Goal: Task Accomplishment & Management: Use online tool/utility

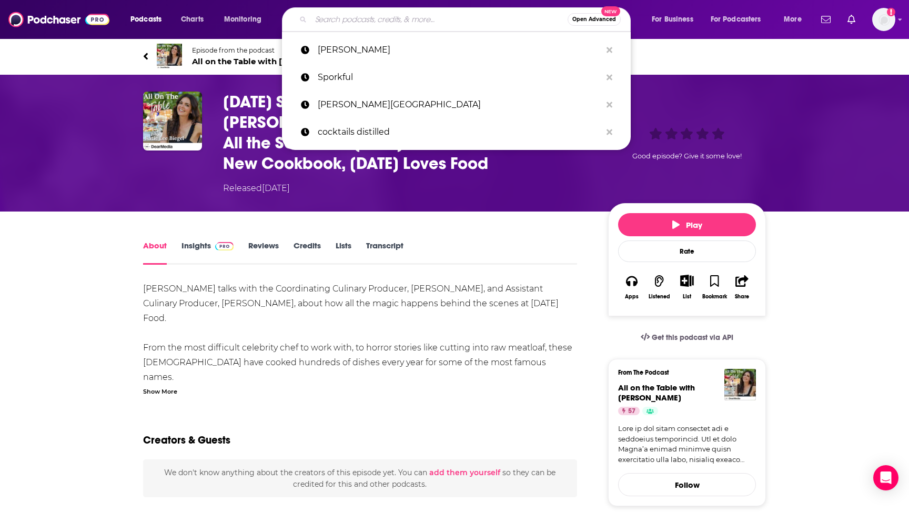
click at [387, 20] on input "Search podcasts, credits, & more..." at bounding box center [439, 19] width 257 height 17
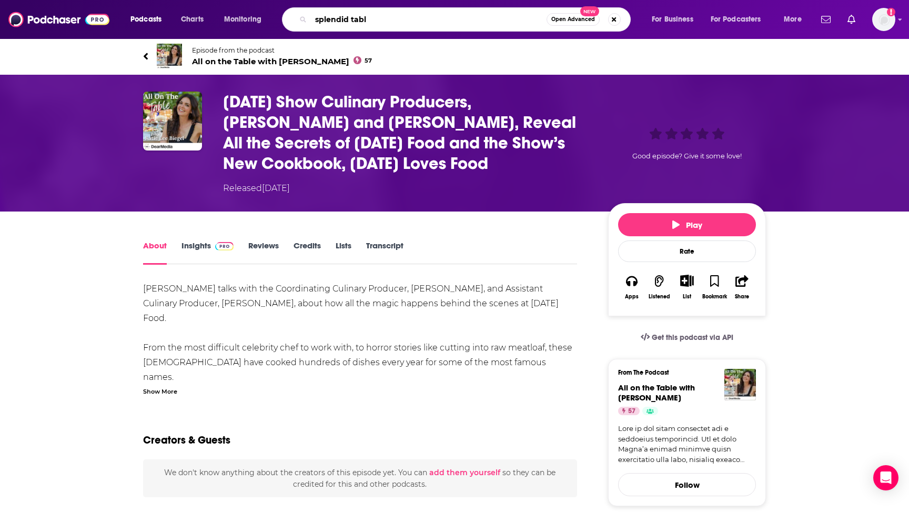
type input "splendid table"
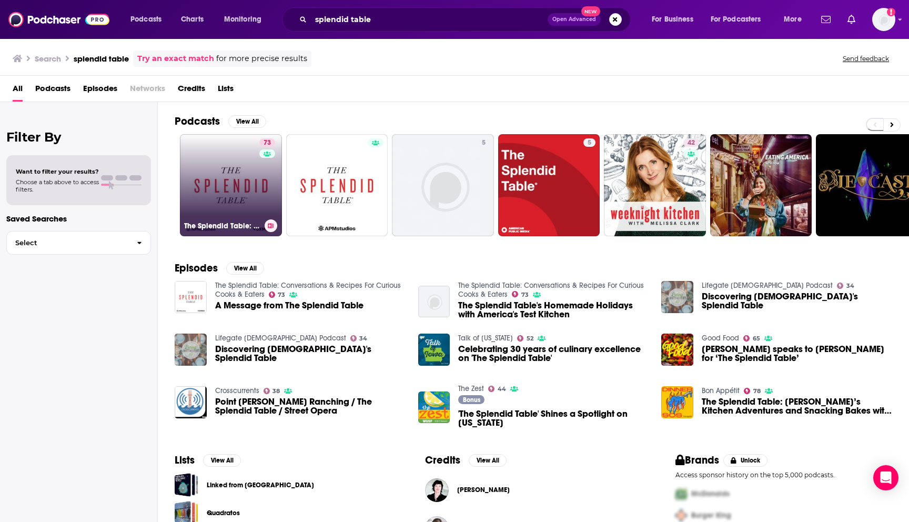
click at [239, 177] on link "73 The Splendid Table: Conversations & Recipes For Curious Cooks & Eaters" at bounding box center [231, 185] width 102 height 102
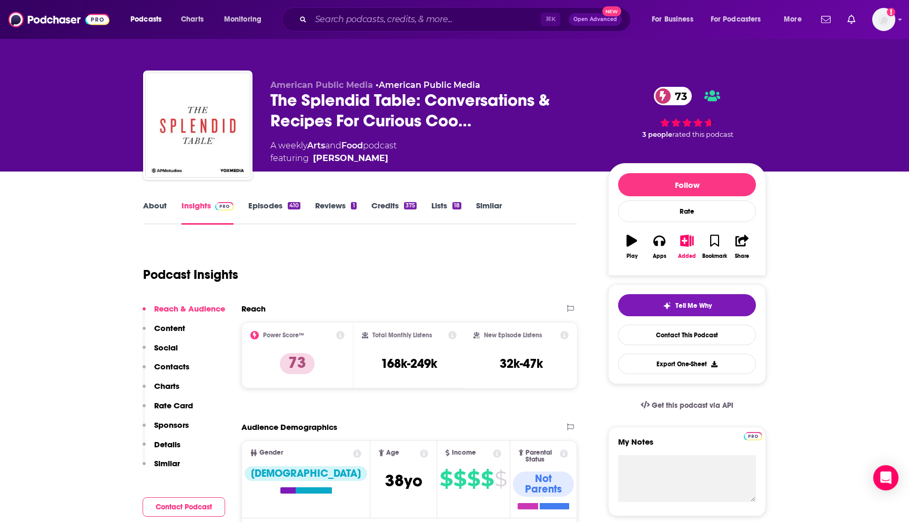
click at [273, 204] on link "Episodes 410" at bounding box center [274, 212] width 52 height 24
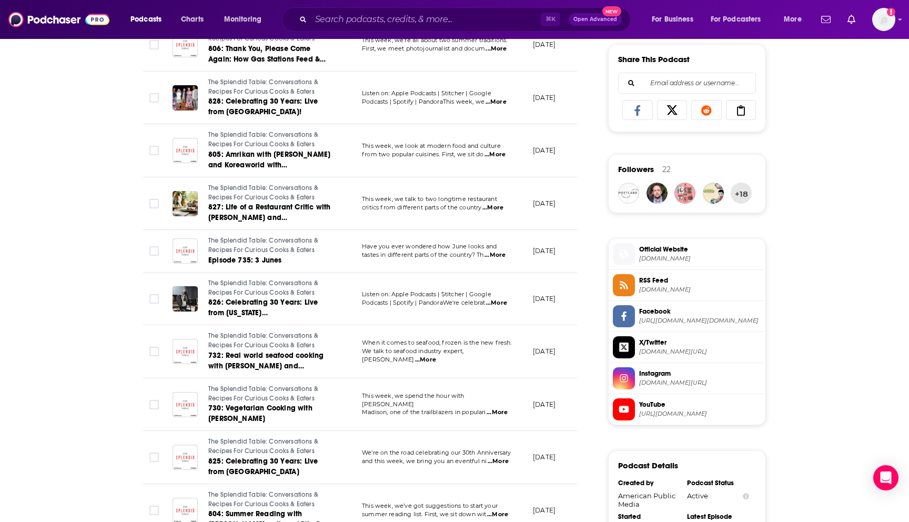
scroll to position [656, 0]
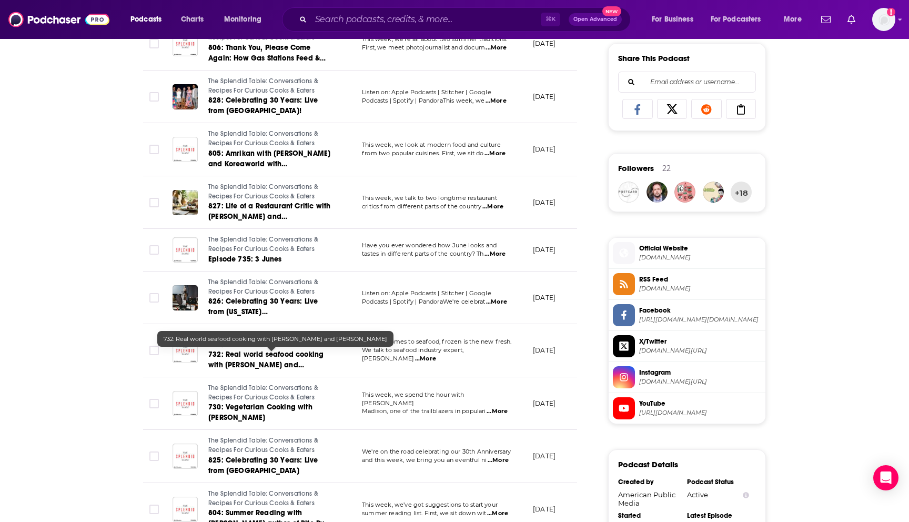
click at [292, 360] on link "732: Real world seafood cooking with [PERSON_NAME] and [PERSON_NAME]" at bounding box center [271, 359] width 126 height 21
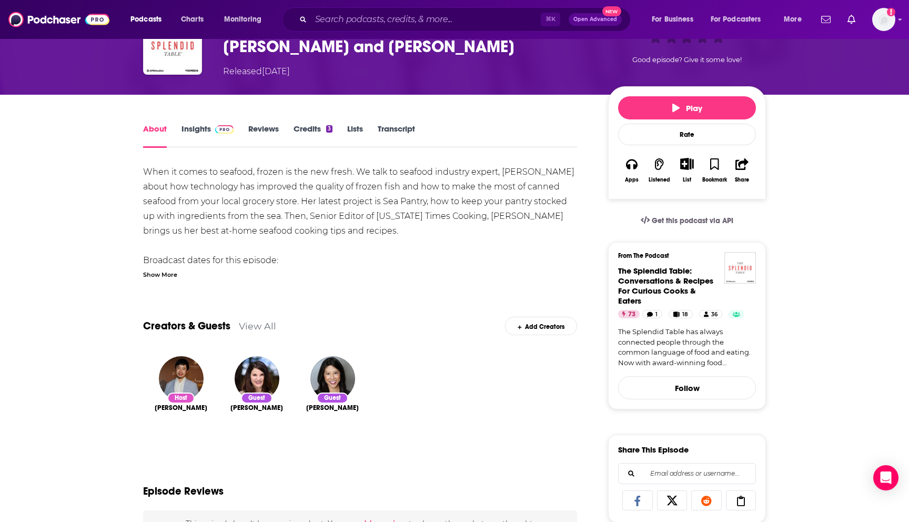
scroll to position [74, 0]
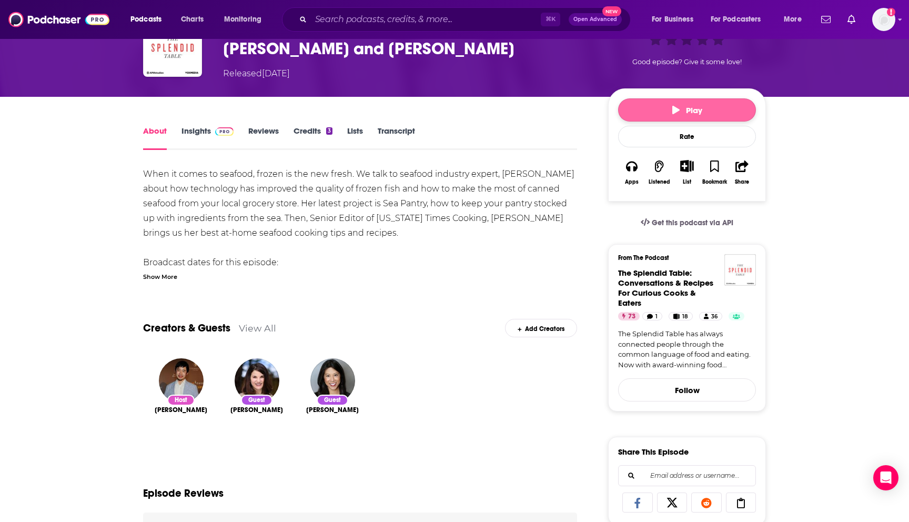
click at [711, 111] on button "Play" at bounding box center [687, 109] width 138 height 23
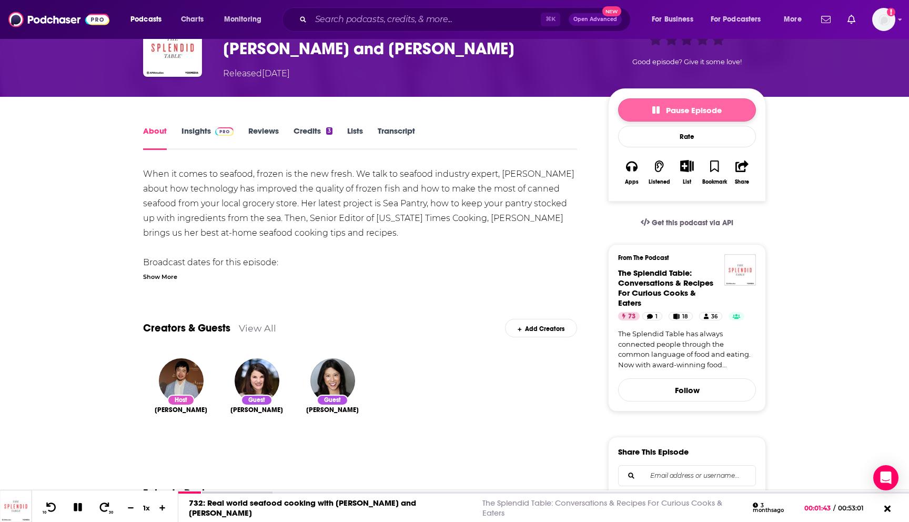
click at [723, 106] on button "Pause Episode" at bounding box center [687, 109] width 138 height 23
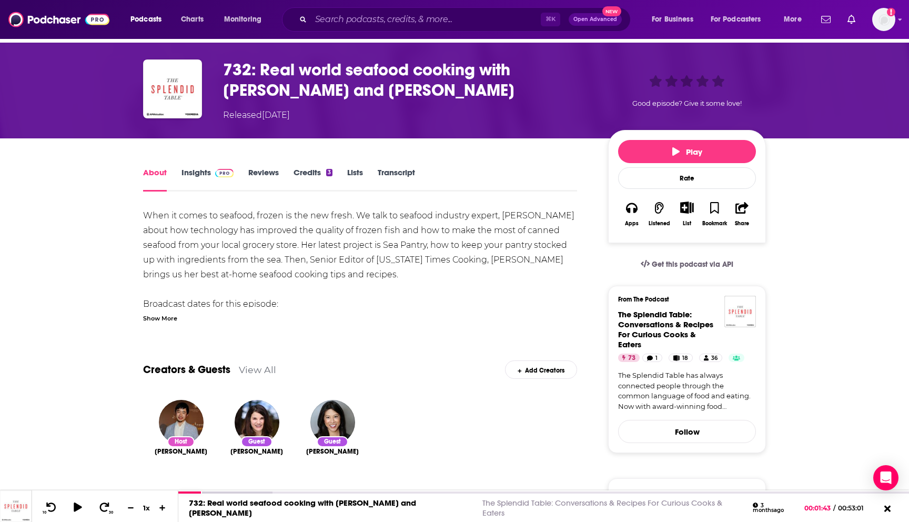
scroll to position [0, 0]
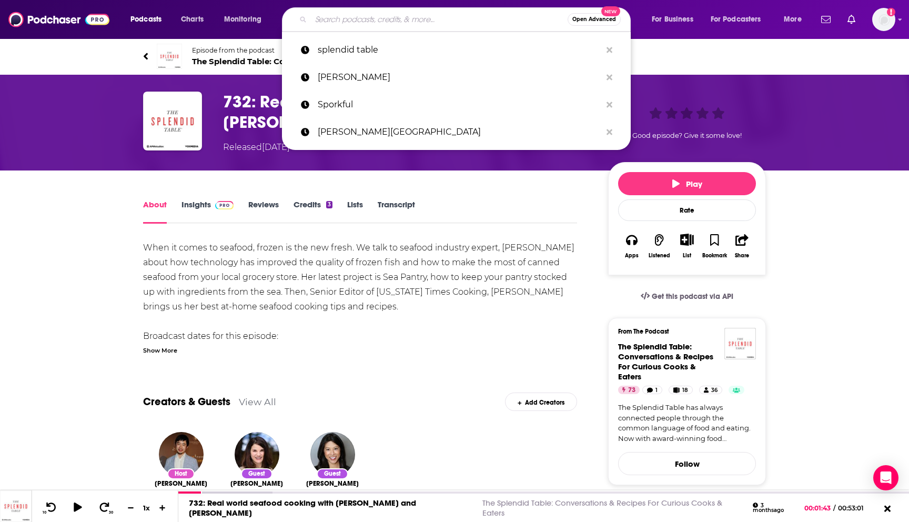
click at [441, 24] on input "Search podcasts, credits, & more..." at bounding box center [439, 19] width 257 height 17
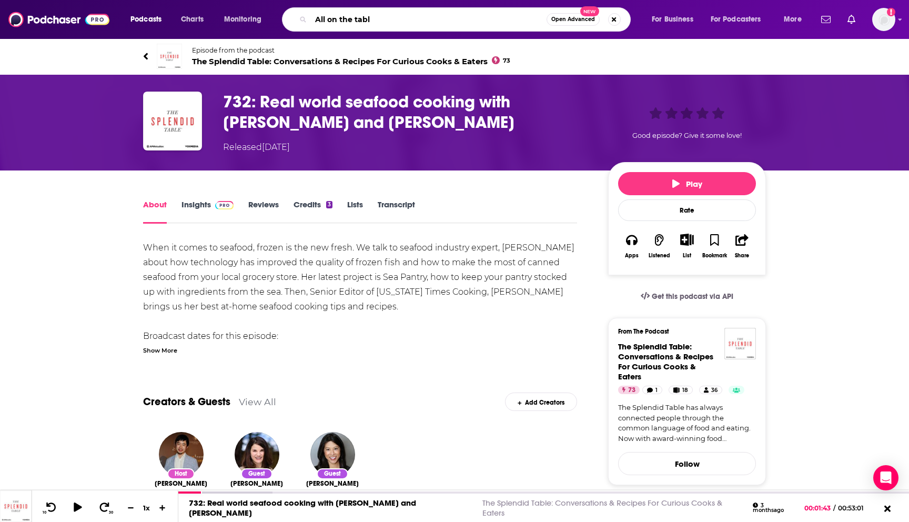
type input "All on the table"
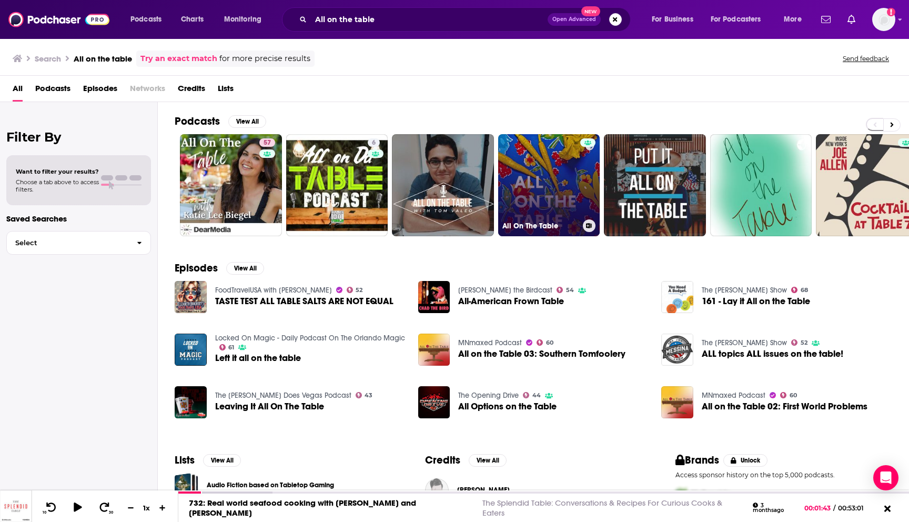
click at [545, 210] on link "All On The Table" at bounding box center [549, 185] width 102 height 102
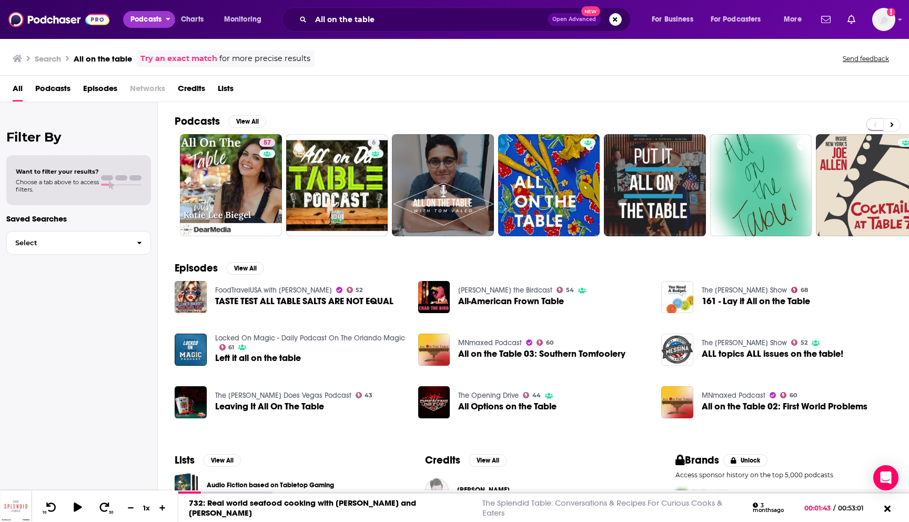
click at [147, 24] on span "Podcasts" at bounding box center [146, 19] width 31 height 15
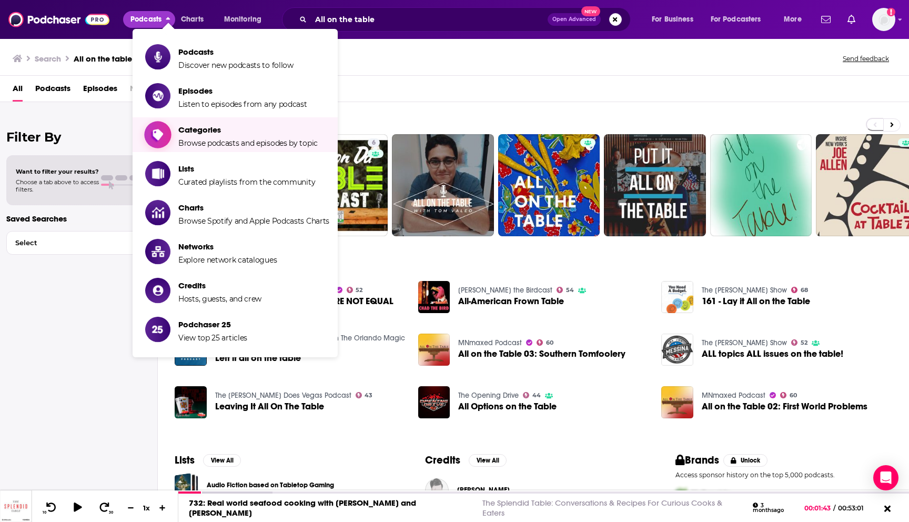
click at [211, 141] on span "Browse podcasts and episodes by topic" at bounding box center [247, 142] width 139 height 9
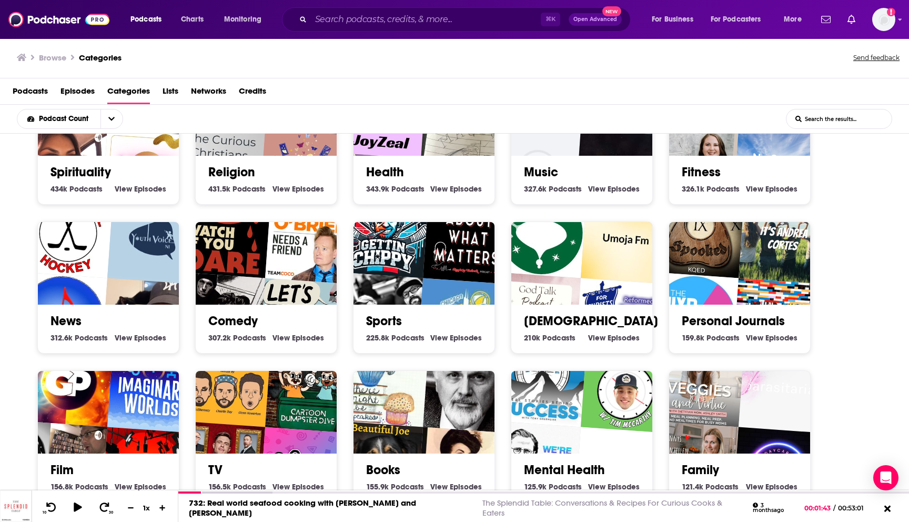
scroll to position [283, 0]
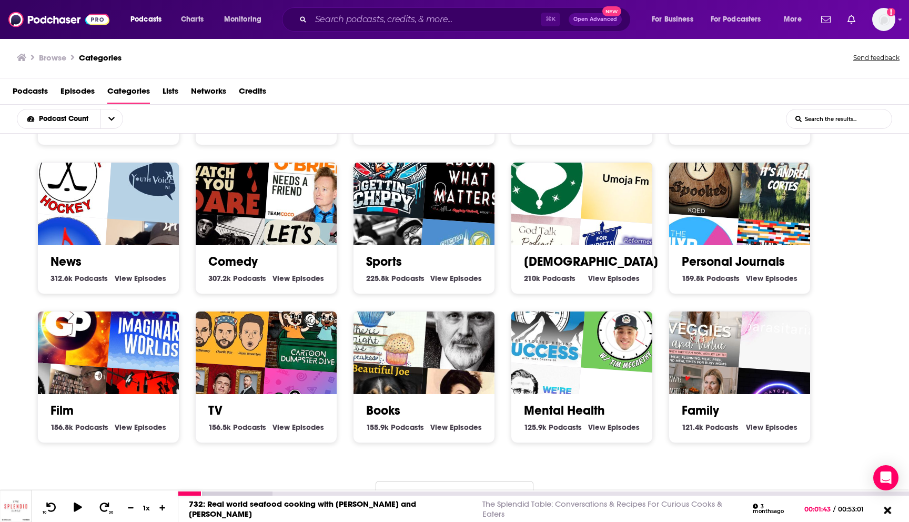
click at [889, 511] on icon at bounding box center [887, 509] width 7 height 7
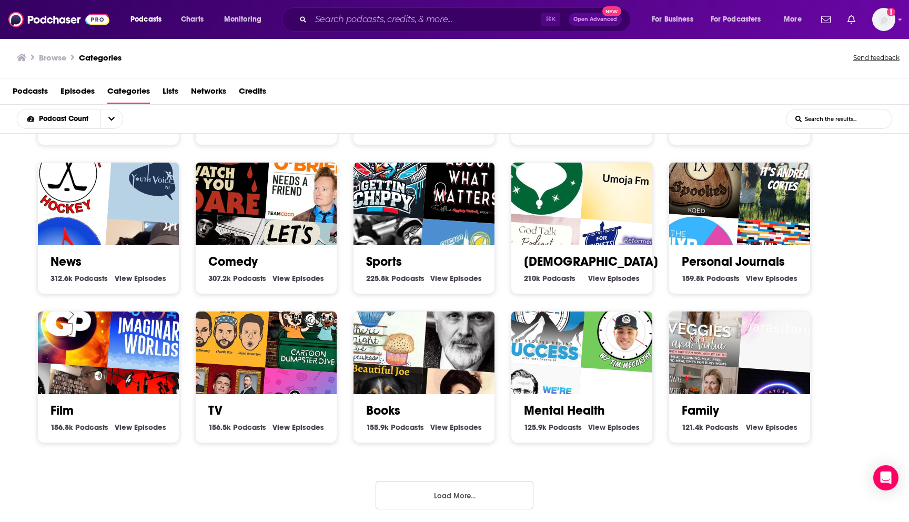
click at [513, 490] on button "Load More..." at bounding box center [455, 495] width 158 height 28
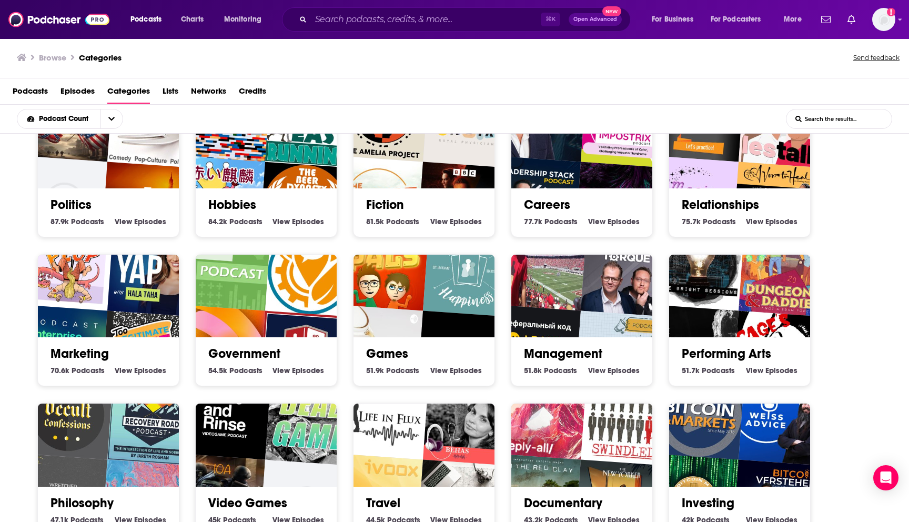
scroll to position [877, 0]
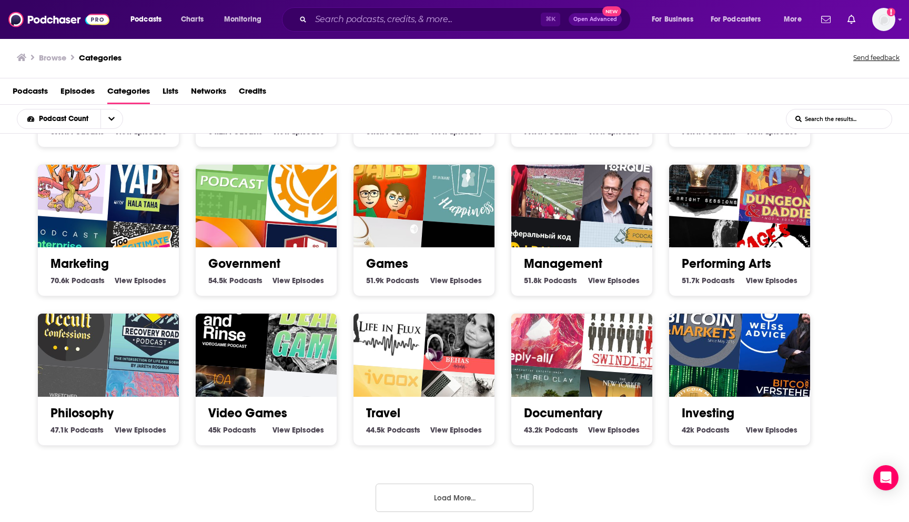
click at [406, 498] on button "Load More..." at bounding box center [455, 498] width 158 height 28
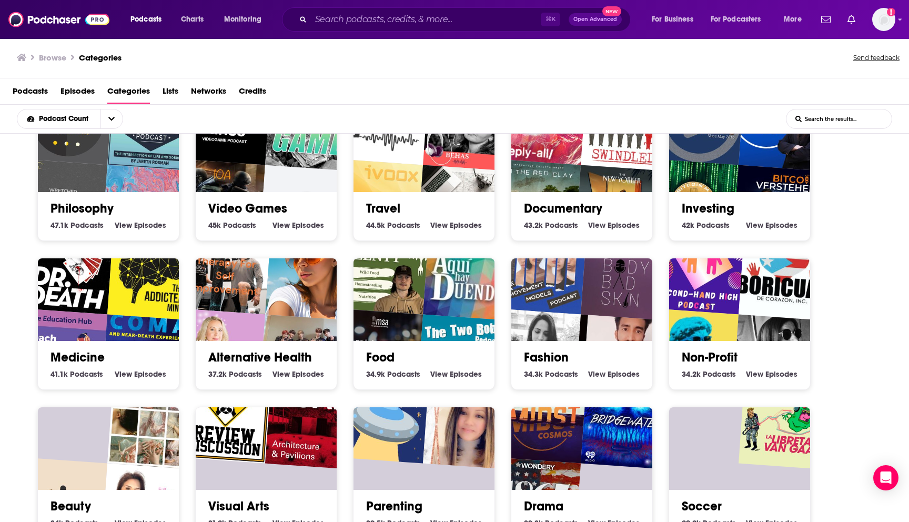
scroll to position [1084, 0]
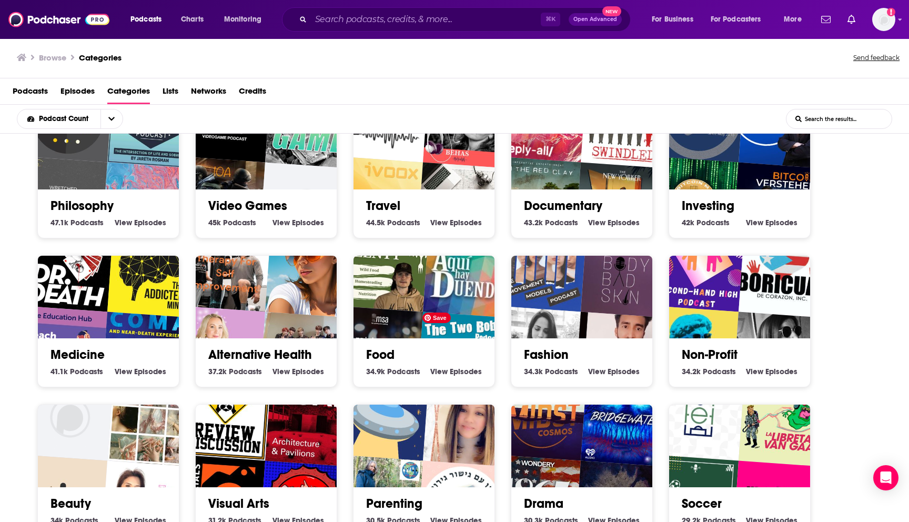
click at [424, 323] on img "The Two Bobs Podcast" at bounding box center [462, 357] width 91 height 91
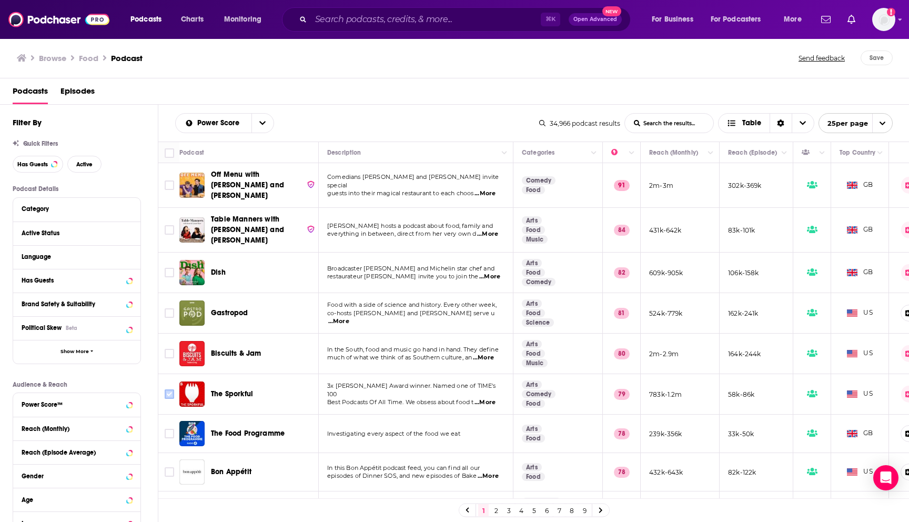
click at [167, 389] on input "Toggle select row" at bounding box center [169, 393] width 9 height 9
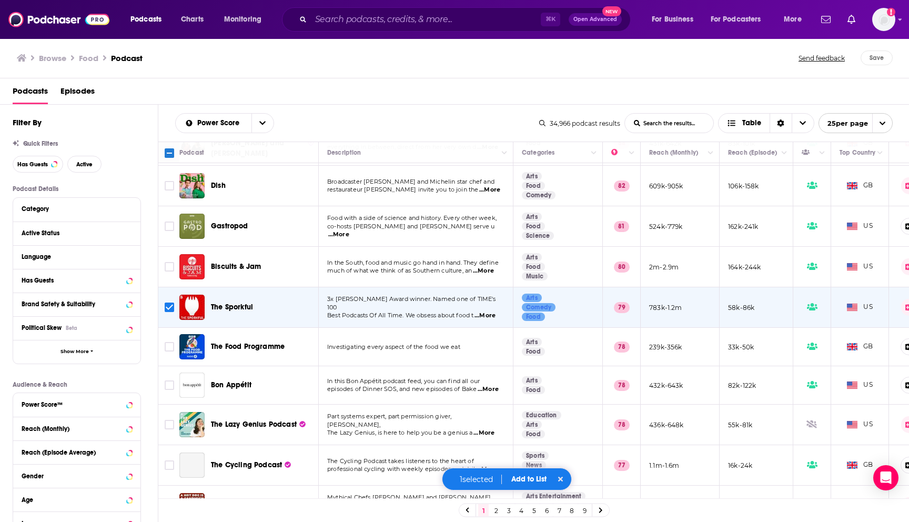
scroll to position [88, 0]
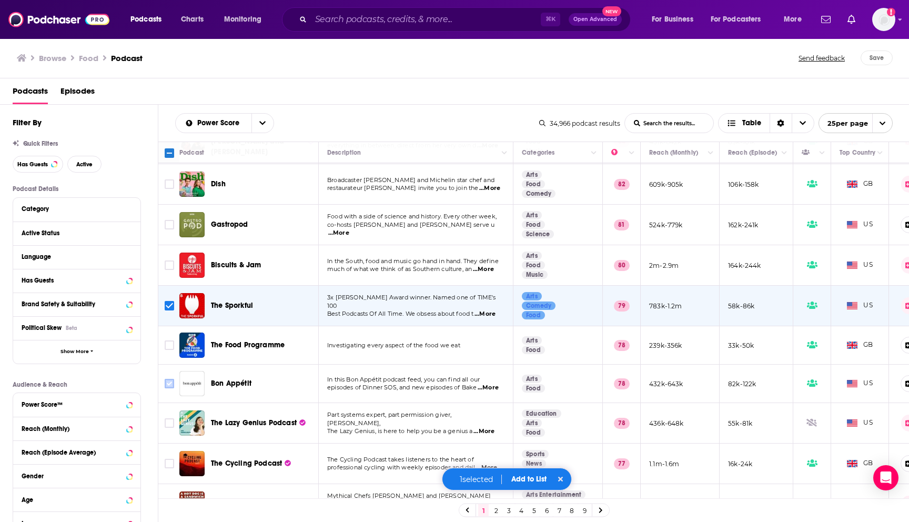
click at [169, 379] on input "Toggle select row" at bounding box center [169, 383] width 9 height 9
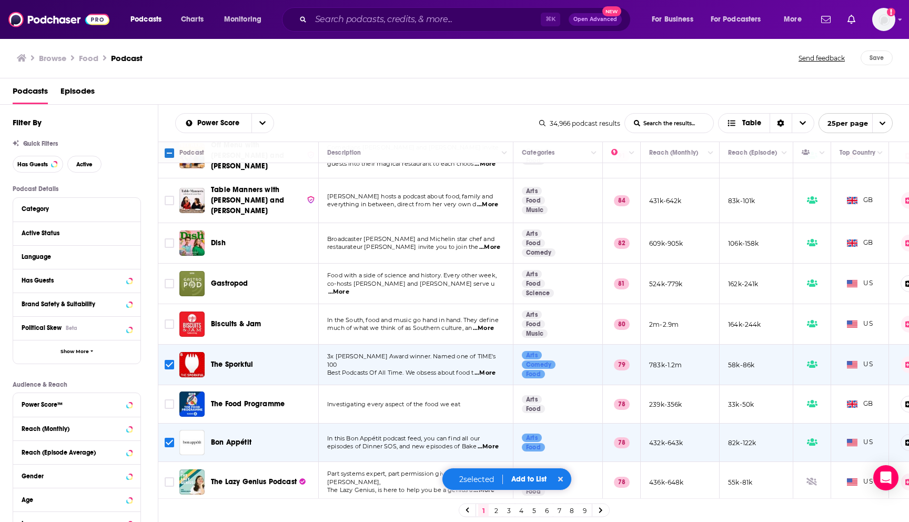
scroll to position [27, 0]
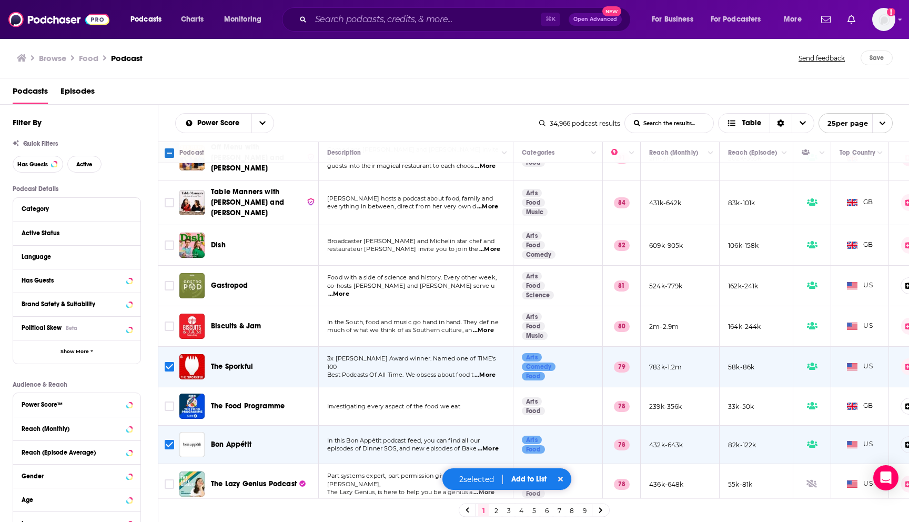
click at [489, 245] on span "...More" at bounding box center [489, 249] width 21 height 8
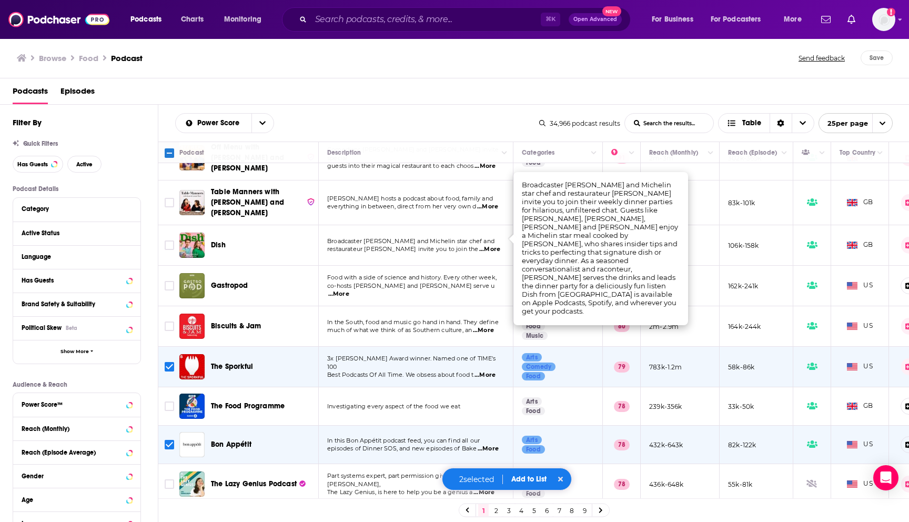
click at [219, 240] on span "Dish" at bounding box center [218, 244] width 15 height 9
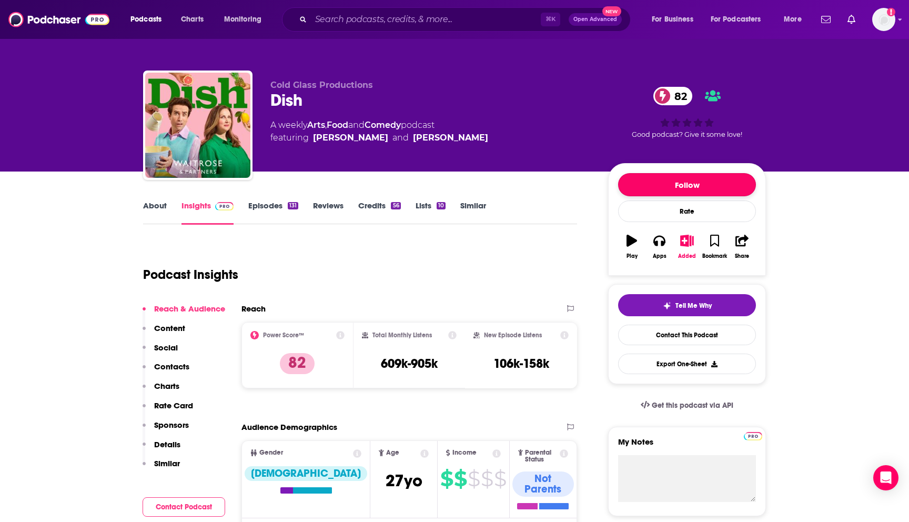
click at [721, 187] on button "Follow" at bounding box center [687, 184] width 138 height 23
click at [720, 240] on button "Bookmark" at bounding box center [714, 247] width 27 height 38
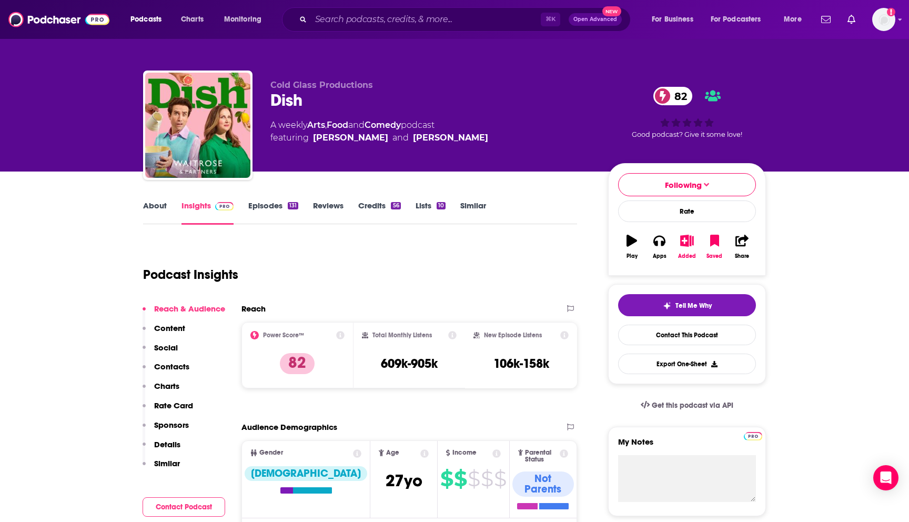
click at [286, 206] on link "Episodes 131" at bounding box center [273, 212] width 50 height 24
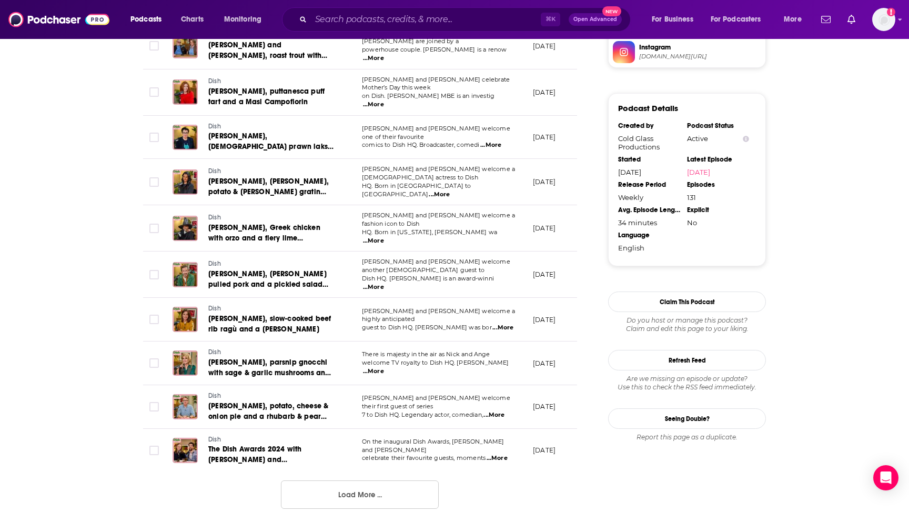
scroll to position [951, 0]
click at [326, 479] on button "Load More ..." at bounding box center [360, 493] width 158 height 28
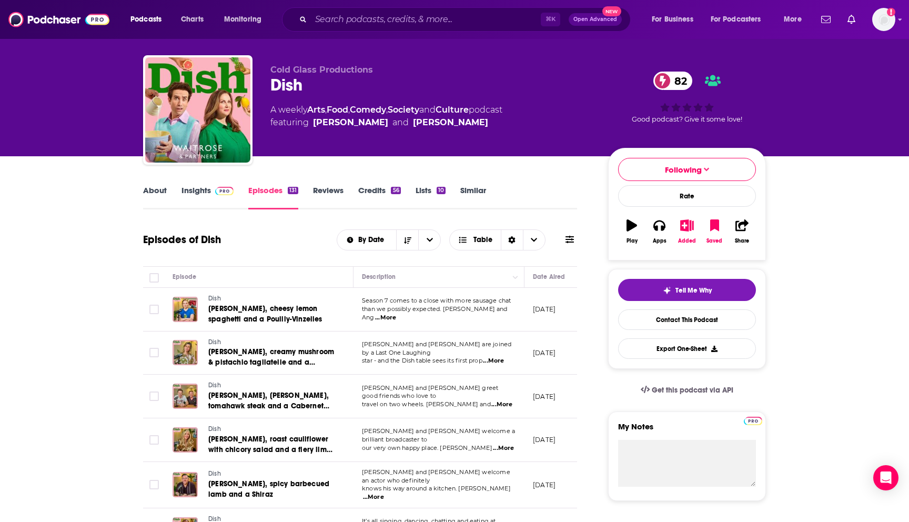
scroll to position [0, 0]
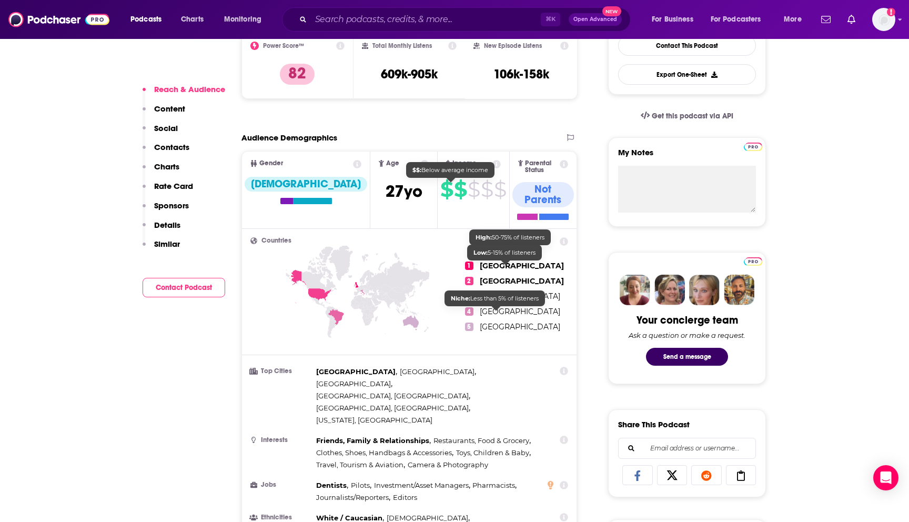
scroll to position [302, 0]
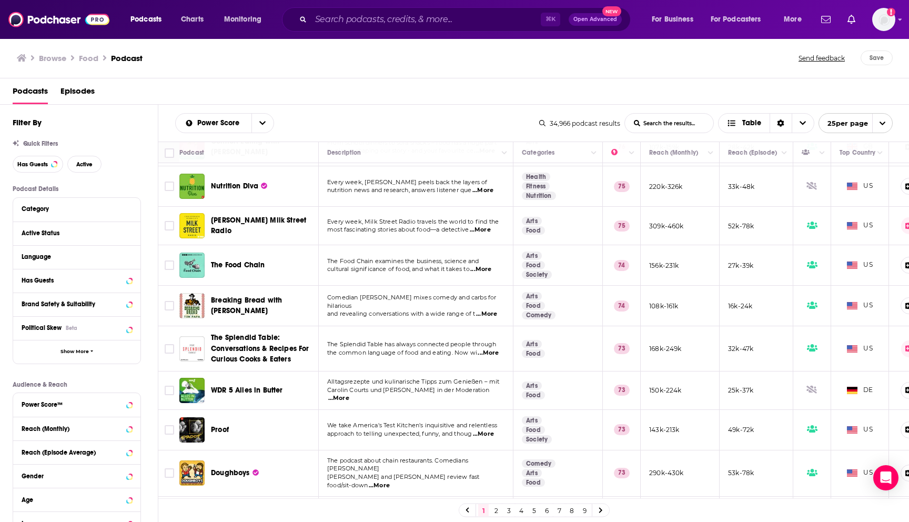
scroll to position [486, 0]
click at [170, 343] on input "Toggle select row" at bounding box center [169, 347] width 9 height 9
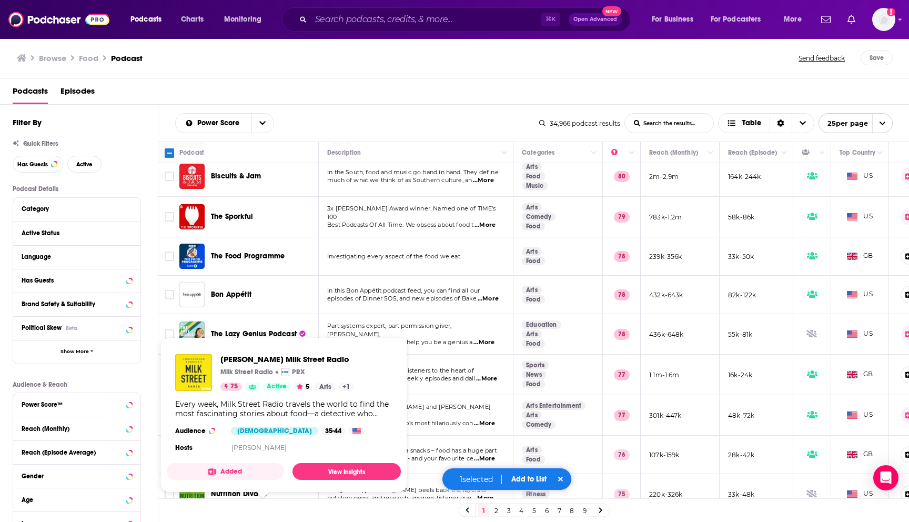
scroll to position [162, 0]
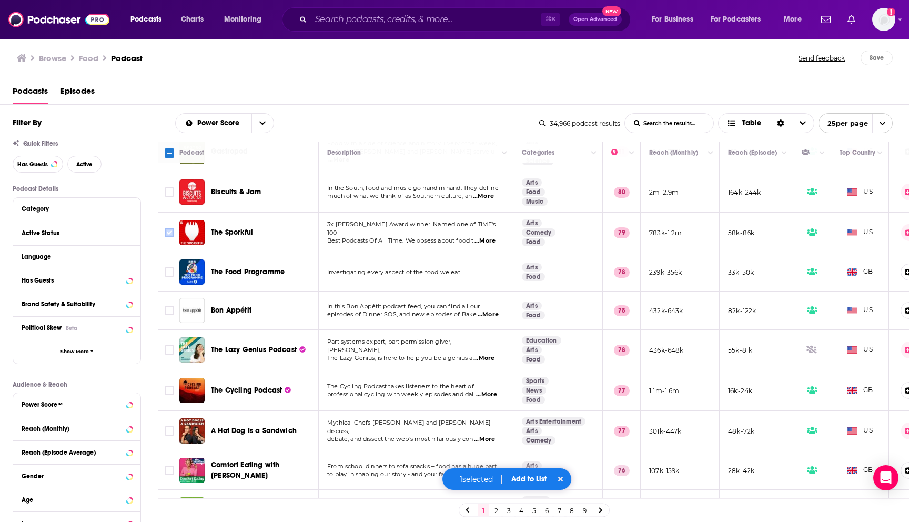
click at [170, 228] on input "Toggle select row" at bounding box center [169, 232] width 9 height 9
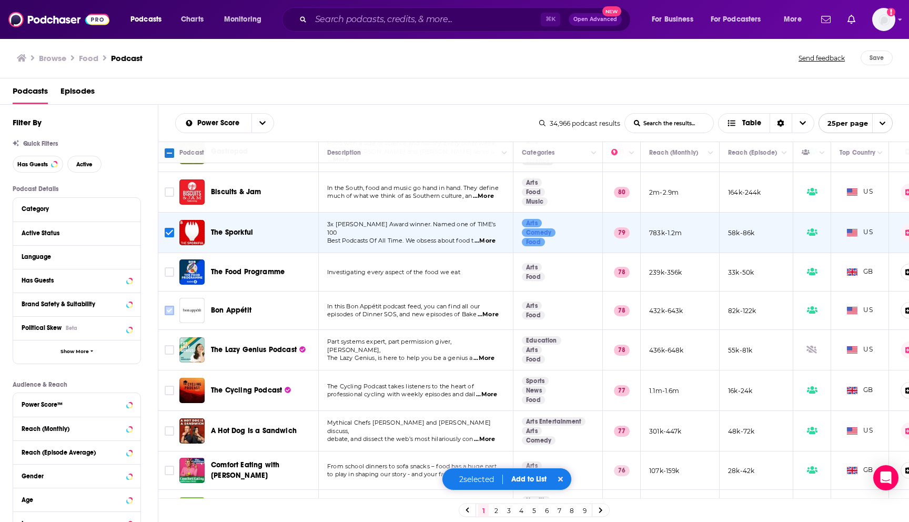
click at [171, 306] on input "Toggle select row" at bounding box center [169, 310] width 9 height 9
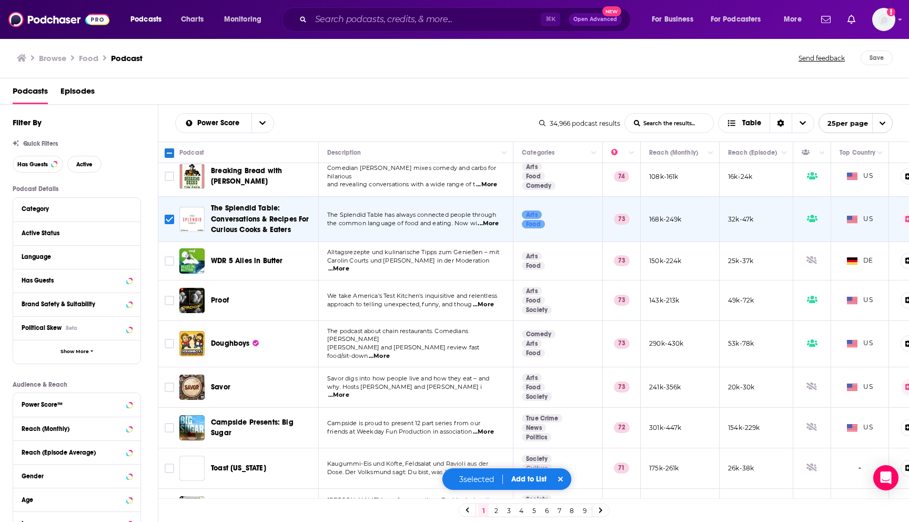
scroll to position [667, 0]
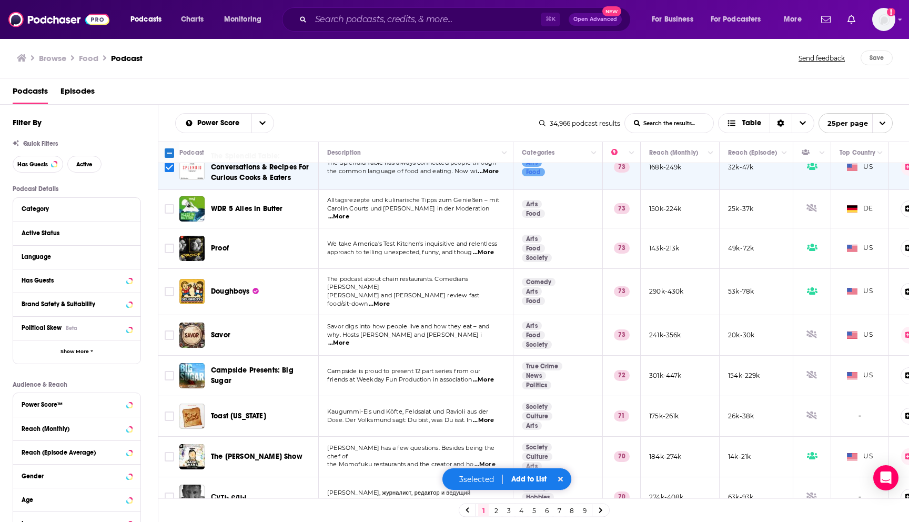
click at [531, 480] on button "Add to List" at bounding box center [529, 479] width 52 height 9
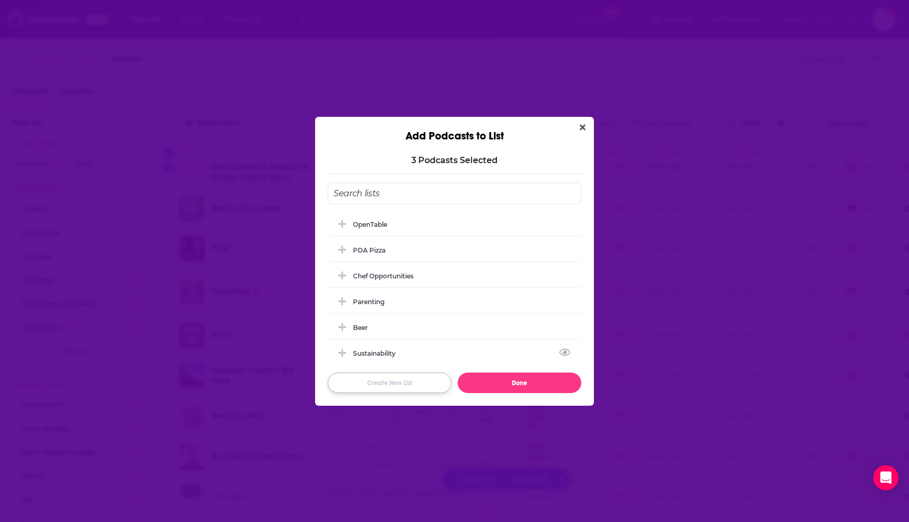
click at [403, 379] on button "Create New List" at bounding box center [390, 383] width 124 height 21
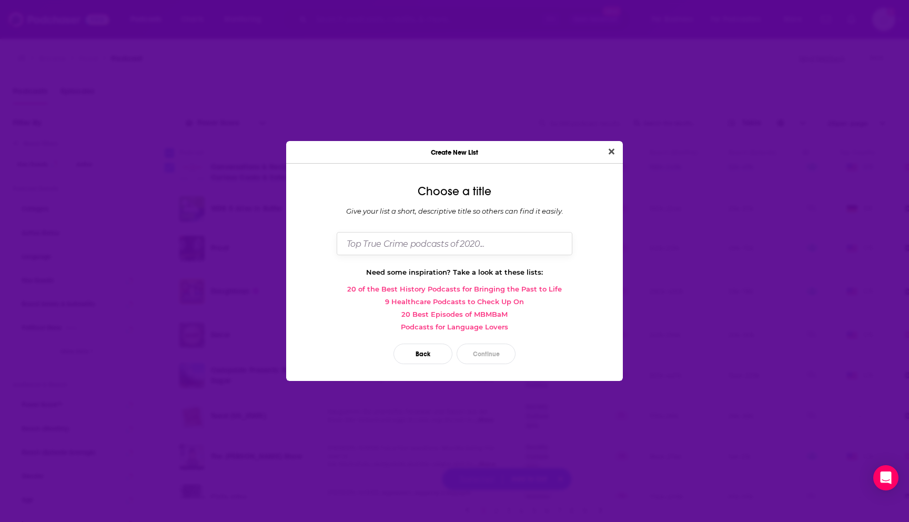
click at [373, 248] on input "Dialog" at bounding box center [455, 243] width 236 height 23
type input "[PERSON_NAME][GEOGRAPHIC_DATA]"
click at [484, 354] on button "Continue" at bounding box center [486, 354] width 59 height 21
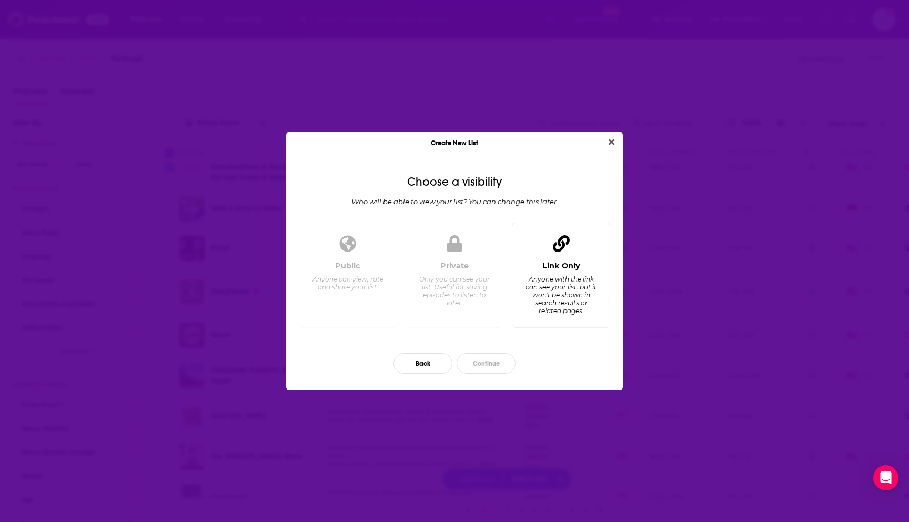
click at [567, 270] on div "Link Only" at bounding box center [562, 265] width 38 height 9
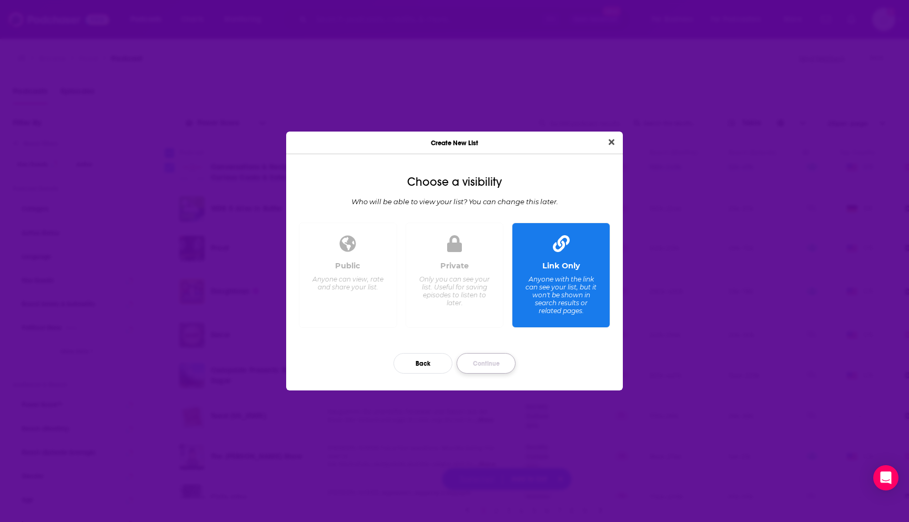
click at [490, 359] on button "Continue" at bounding box center [486, 363] width 59 height 21
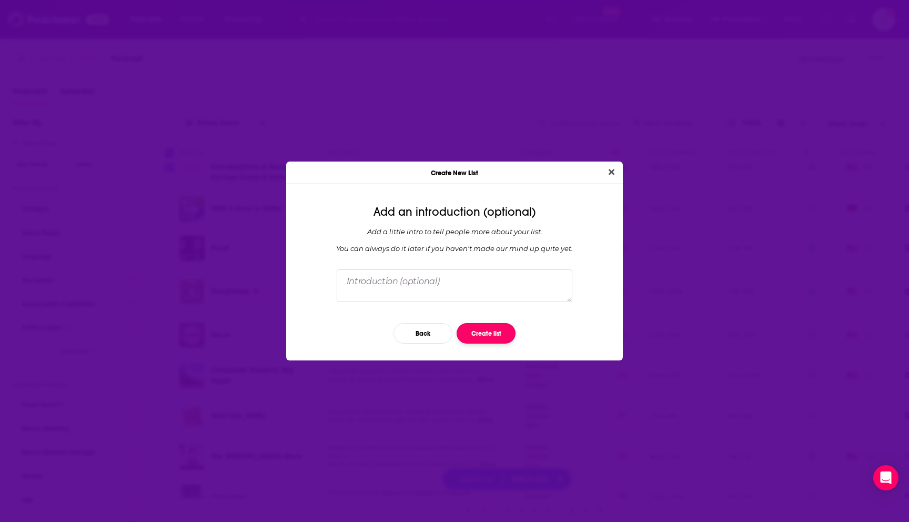
click at [481, 334] on button "Create list" at bounding box center [486, 333] width 59 height 21
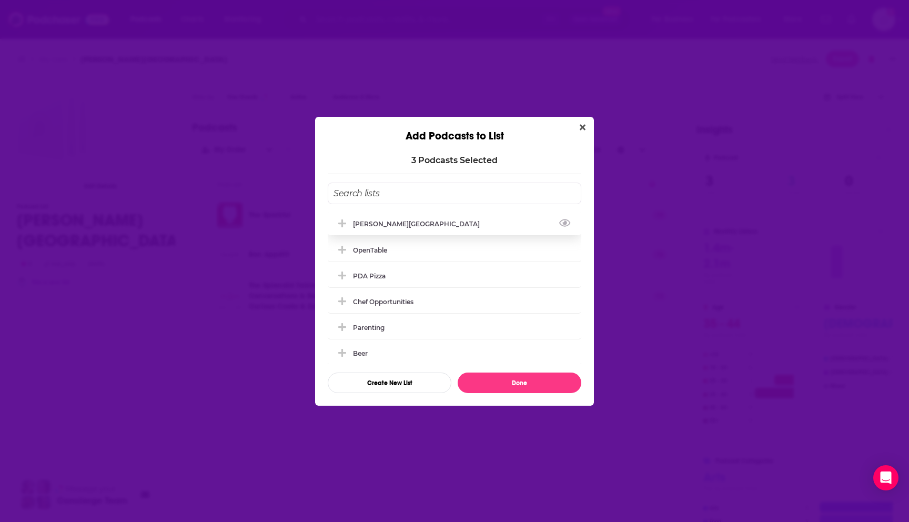
click at [420, 225] on div "[PERSON_NAME][GEOGRAPHIC_DATA]" at bounding box center [455, 223] width 254 height 23
click at [489, 384] on button "Done" at bounding box center [520, 383] width 124 height 21
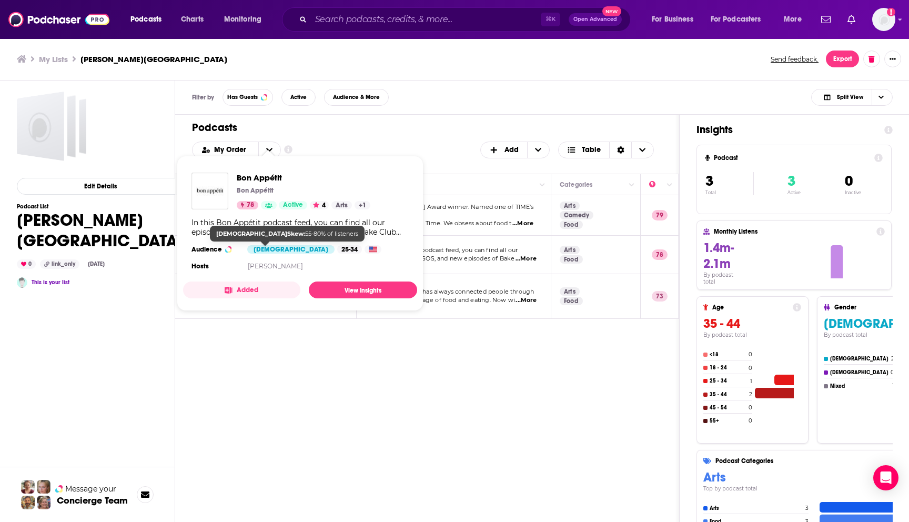
click at [268, 252] on div "Podcasts Charts Monitoring ⌘ K Open Advanced New For Business For Podcasters Mo…" at bounding box center [454, 261] width 909 height 522
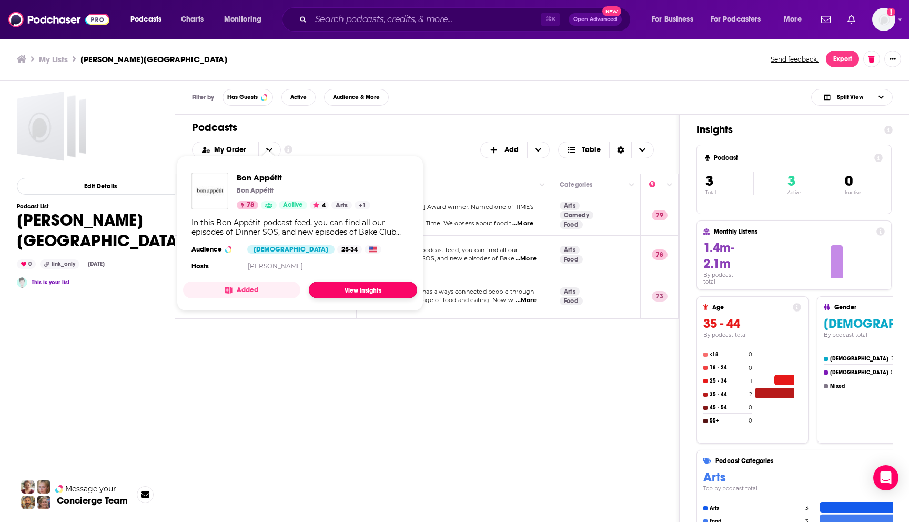
click at [321, 286] on link "View Insights" at bounding box center [363, 290] width 108 height 17
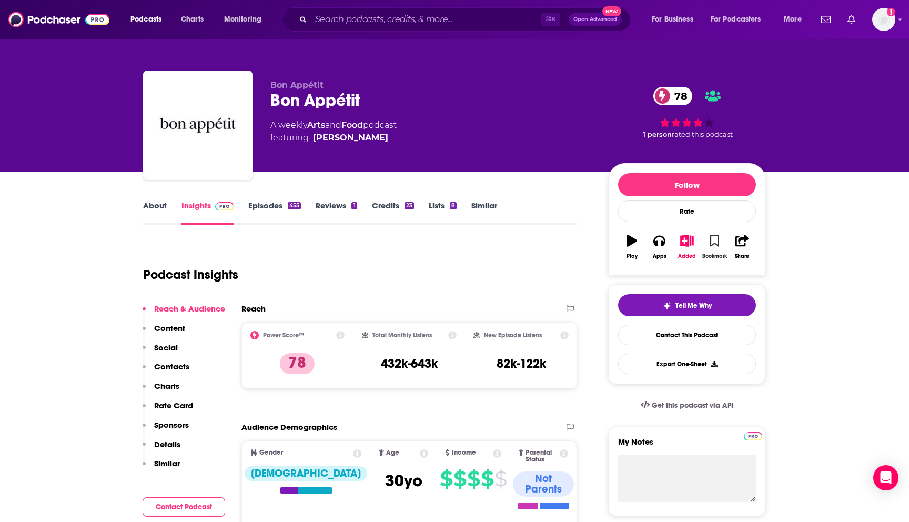
click at [717, 242] on icon "button" at bounding box center [714, 241] width 9 height 12
click at [274, 207] on link "Episodes 455" at bounding box center [274, 212] width 53 height 24
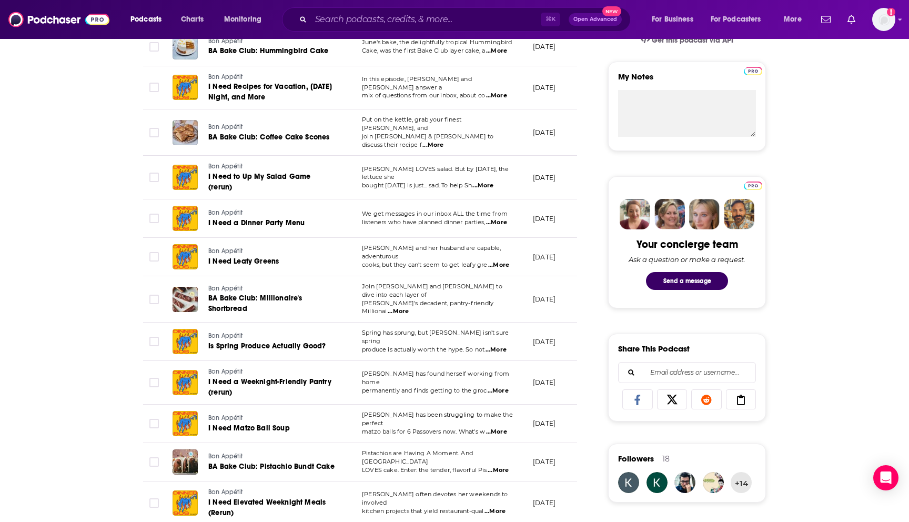
scroll to position [379, 0]
